Goal: Check status: Check status

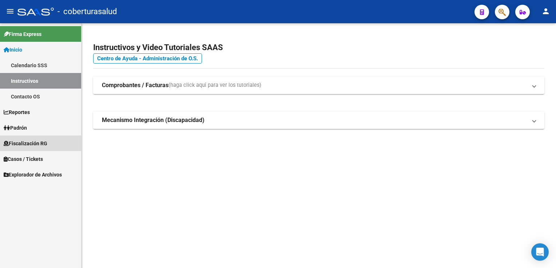
click at [38, 142] on span "Fiscalización RG" at bounding box center [26, 144] width 44 height 8
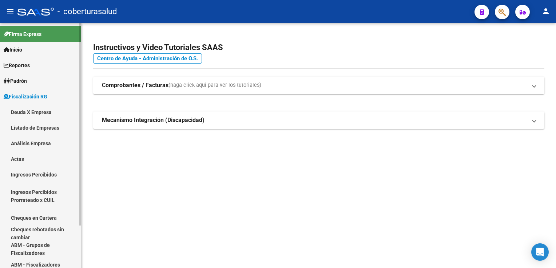
click at [44, 126] on link "Listado de Empresas" at bounding box center [40, 128] width 81 height 16
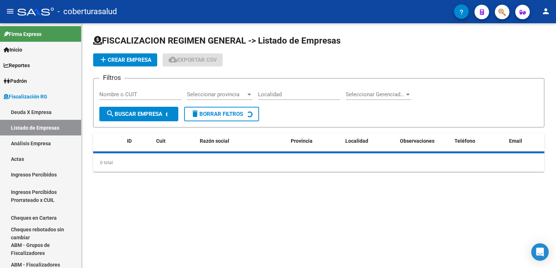
click at [118, 96] on input "Nombre o CUIT" at bounding box center [140, 94] width 82 height 7
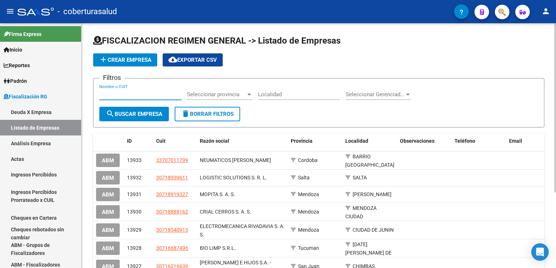
paste input "30672027116"
type input "30672027116"
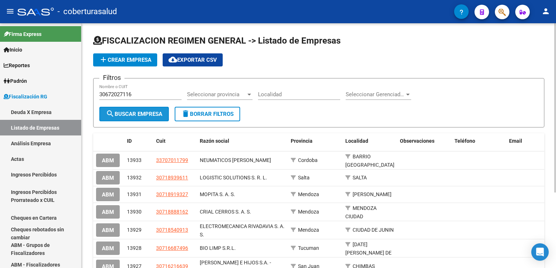
click at [151, 110] on button "search Buscar Empresa" at bounding box center [133, 114] width 69 height 15
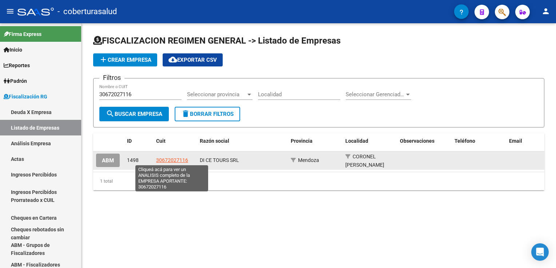
click at [179, 161] on span "30672027116" at bounding box center [172, 161] width 32 height 6
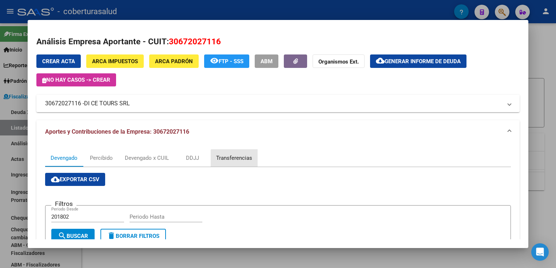
click at [238, 160] on div "Transferencias" at bounding box center [234, 158] width 36 height 8
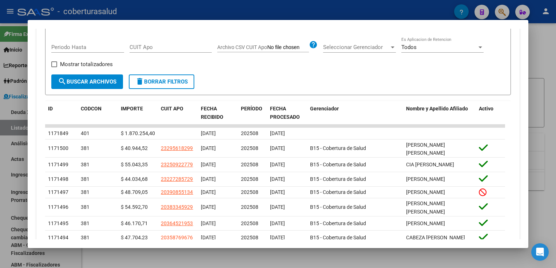
scroll to position [182, 0]
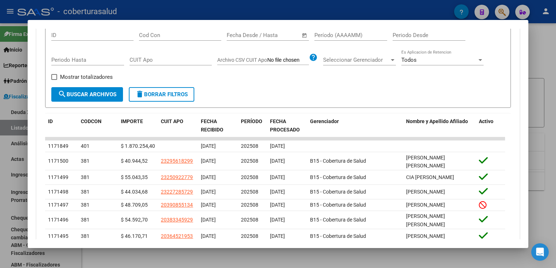
click at [5, 149] on div at bounding box center [278, 134] width 556 height 268
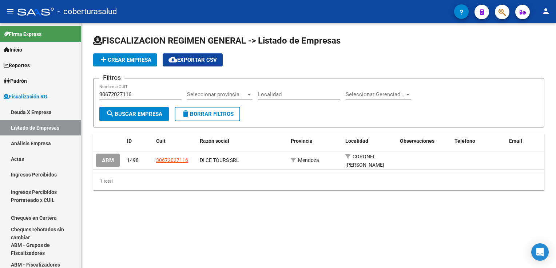
click at [184, 222] on mat-sidenav-content "FISCALIZACION REGIMEN GENERAL -> Listado de Empresas add Crear Empresa cloud_do…" at bounding box center [318, 145] width 474 height 245
